Goal: Obtain resource: Download file/media

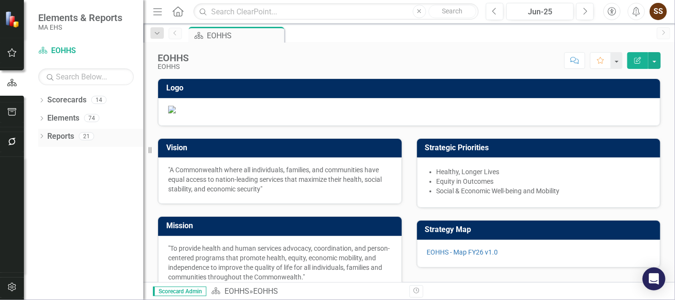
click at [40, 136] on icon "Dropdown" at bounding box center [41, 136] width 7 height 5
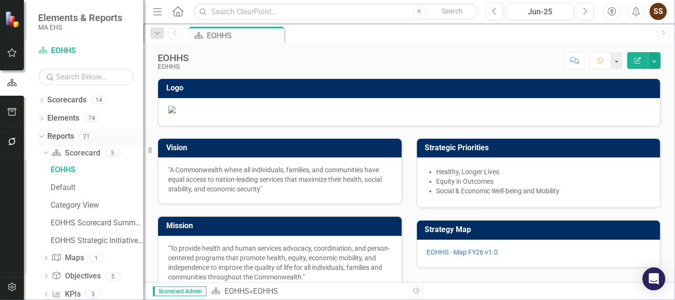
scroll to position [73, 0]
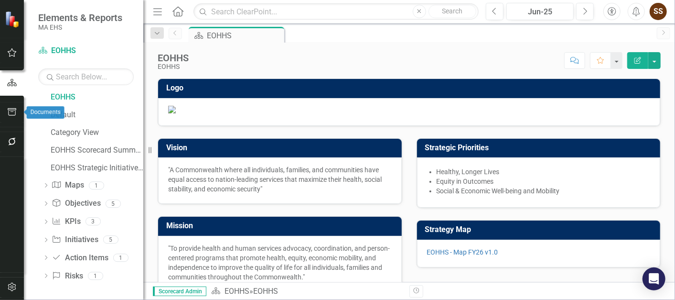
click at [10, 113] on icon "button" at bounding box center [12, 112] width 10 height 8
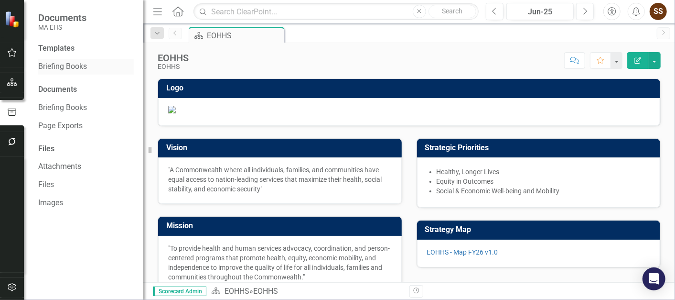
click at [79, 63] on link "Briefing Books" at bounding box center [86, 66] width 96 height 11
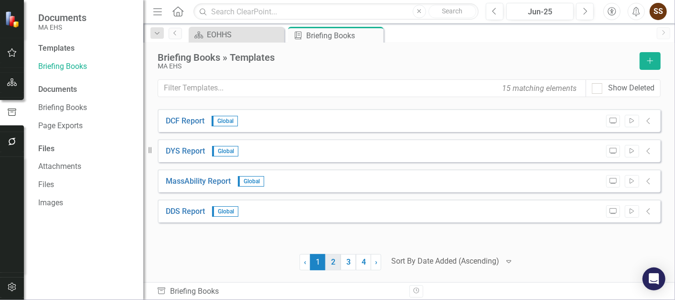
click at [335, 258] on link "2" at bounding box center [332, 262] width 15 height 16
click at [347, 264] on link "3" at bounding box center [348, 262] width 15 height 16
click at [188, 148] on link "MCDHH Report" at bounding box center [192, 151] width 52 height 11
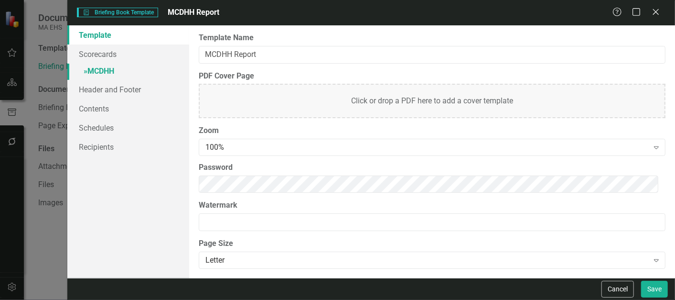
click at [106, 71] on link "» MCDHH" at bounding box center [127, 72] width 121 height 17
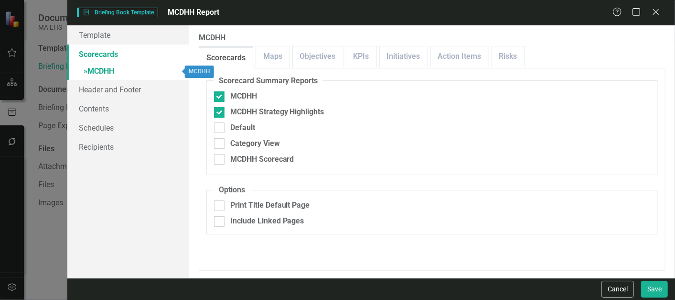
checkbox input "false"
click at [270, 57] on link "Maps" at bounding box center [272, 56] width 33 height 21
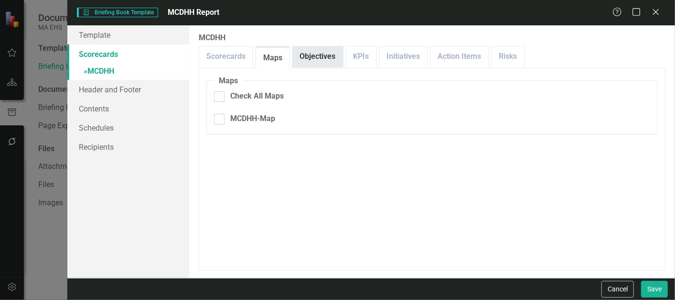
click at [315, 57] on link "Objectives" at bounding box center [318, 56] width 50 height 21
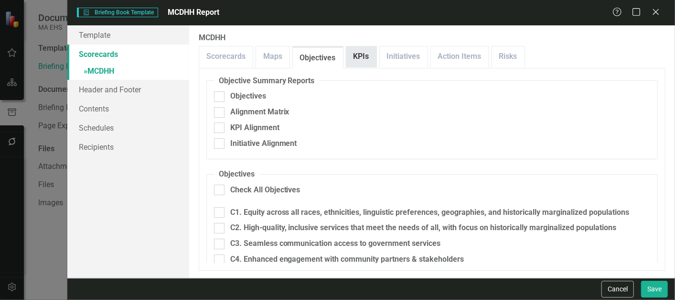
click at [371, 55] on link "KPIs" at bounding box center [361, 56] width 30 height 21
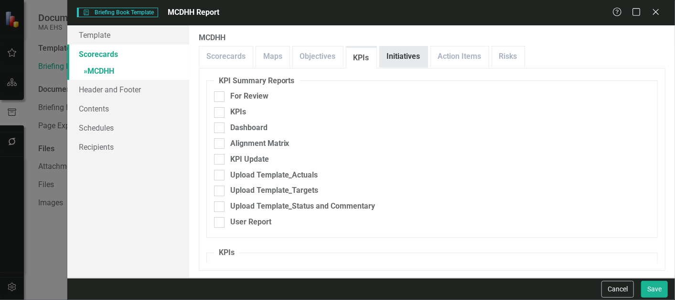
click at [413, 57] on link "Initiatives" at bounding box center [404, 56] width 48 height 21
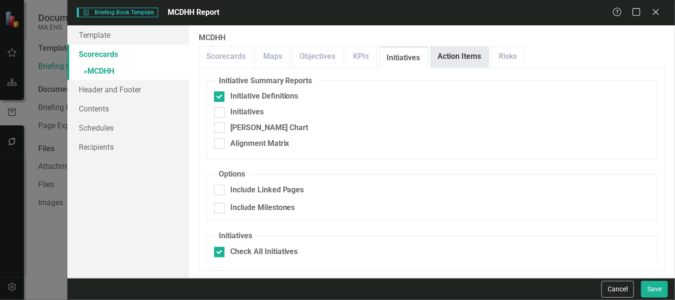
click at [468, 63] on link "Action Items" at bounding box center [460, 56] width 58 height 21
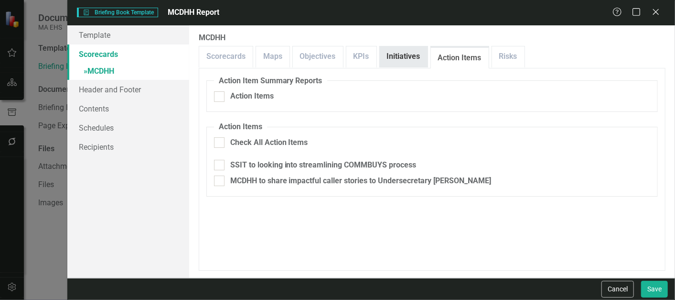
click at [406, 57] on link "Initiatives" at bounding box center [404, 56] width 48 height 21
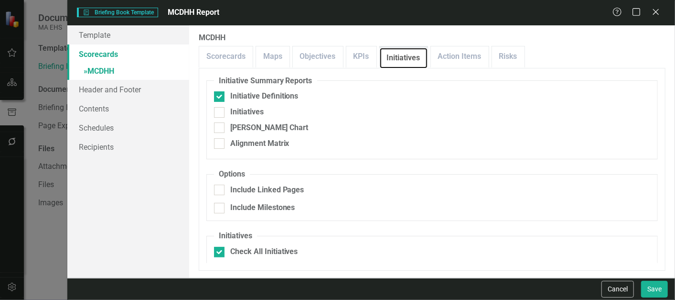
scroll to position [0, 0]
click at [508, 57] on link "Risks" at bounding box center [508, 56] width 32 height 21
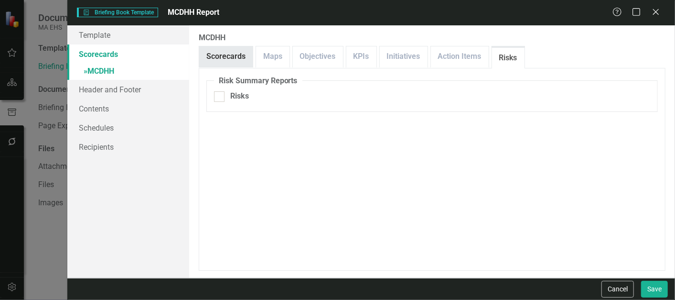
click at [227, 57] on link "Scorecards" at bounding box center [226, 56] width 54 height 21
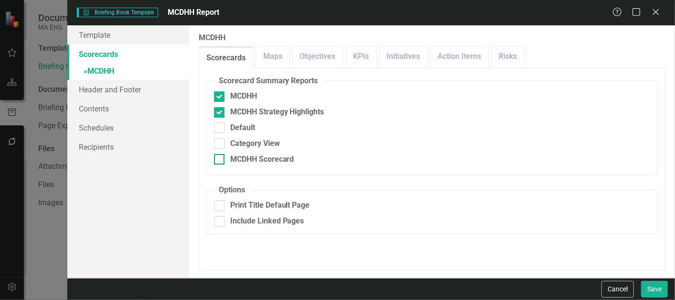
click at [217, 154] on input "MCDHH Scorecard" at bounding box center [217, 157] width 6 height 6
checkbox input "true"
click at [653, 291] on button "Save" at bounding box center [654, 288] width 27 height 17
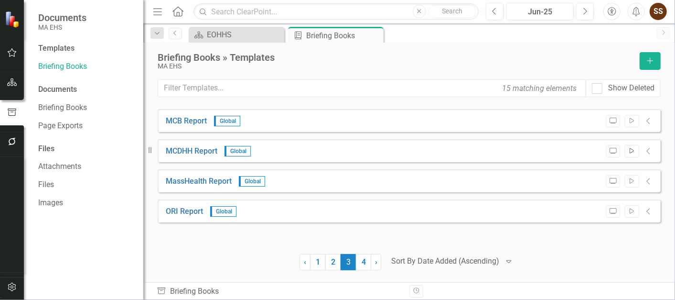
click at [633, 149] on icon "Start" at bounding box center [631, 151] width 7 height 6
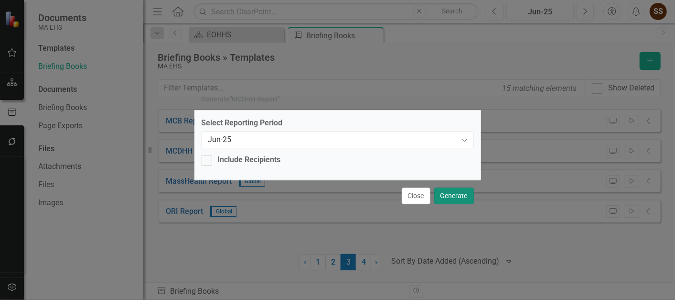
click at [460, 192] on button "Generate" at bounding box center [454, 195] width 40 height 17
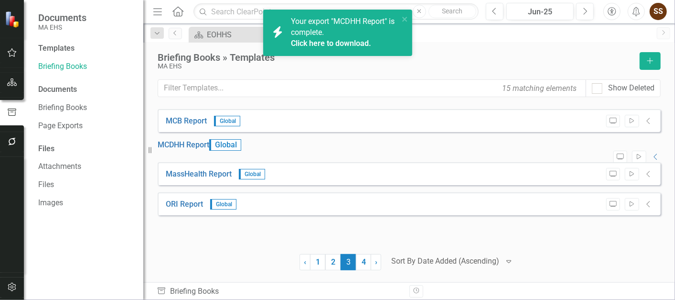
click at [332, 40] on link "Click here to download." at bounding box center [331, 43] width 80 height 9
